Goal: Obtain resource: Download file/media

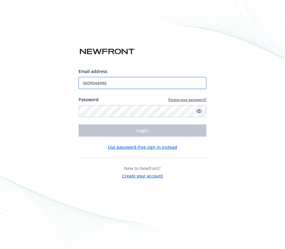
drag, startPoint x: 143, startPoint y: 85, endPoint x: 0, endPoint y: 90, distance: 143.3
click at [0, 90] on div "Email address 3609044986 Password Forgot your password? Login Use password-free…" at bounding box center [142, 124] width 285 height 249
drag, startPoint x: 111, startPoint y: 86, endPoint x: 67, endPoint y: 81, distance: 44.8
click at [67, 81] on div "Email address 3609044986 Password Forgot your password? Login Use password-free…" at bounding box center [142, 124] width 285 height 249
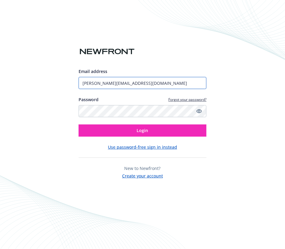
type input "[PERSON_NAME][EMAIL_ADDRESS][DOMAIN_NAME]"
click at [79, 124] on button "Login" at bounding box center [143, 130] width 128 height 12
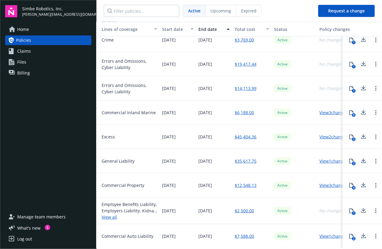
scroll to position [108, 213]
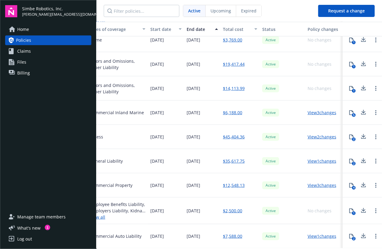
click at [285, 235] on icon at bounding box center [351, 236] width 5 height 5
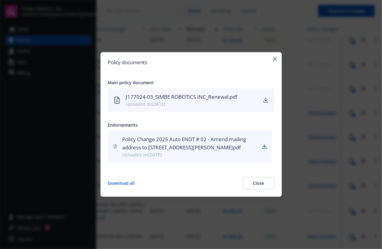
click at [274, 57] on icon "button" at bounding box center [275, 59] width 4 height 4
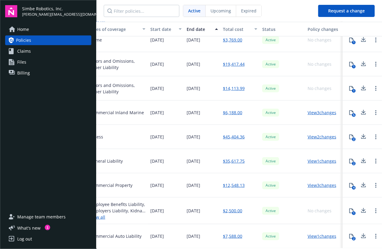
click at [285, 235] on icon at bounding box center [364, 235] width 4 height 4
